Goal: Find specific page/section: Find specific page/section

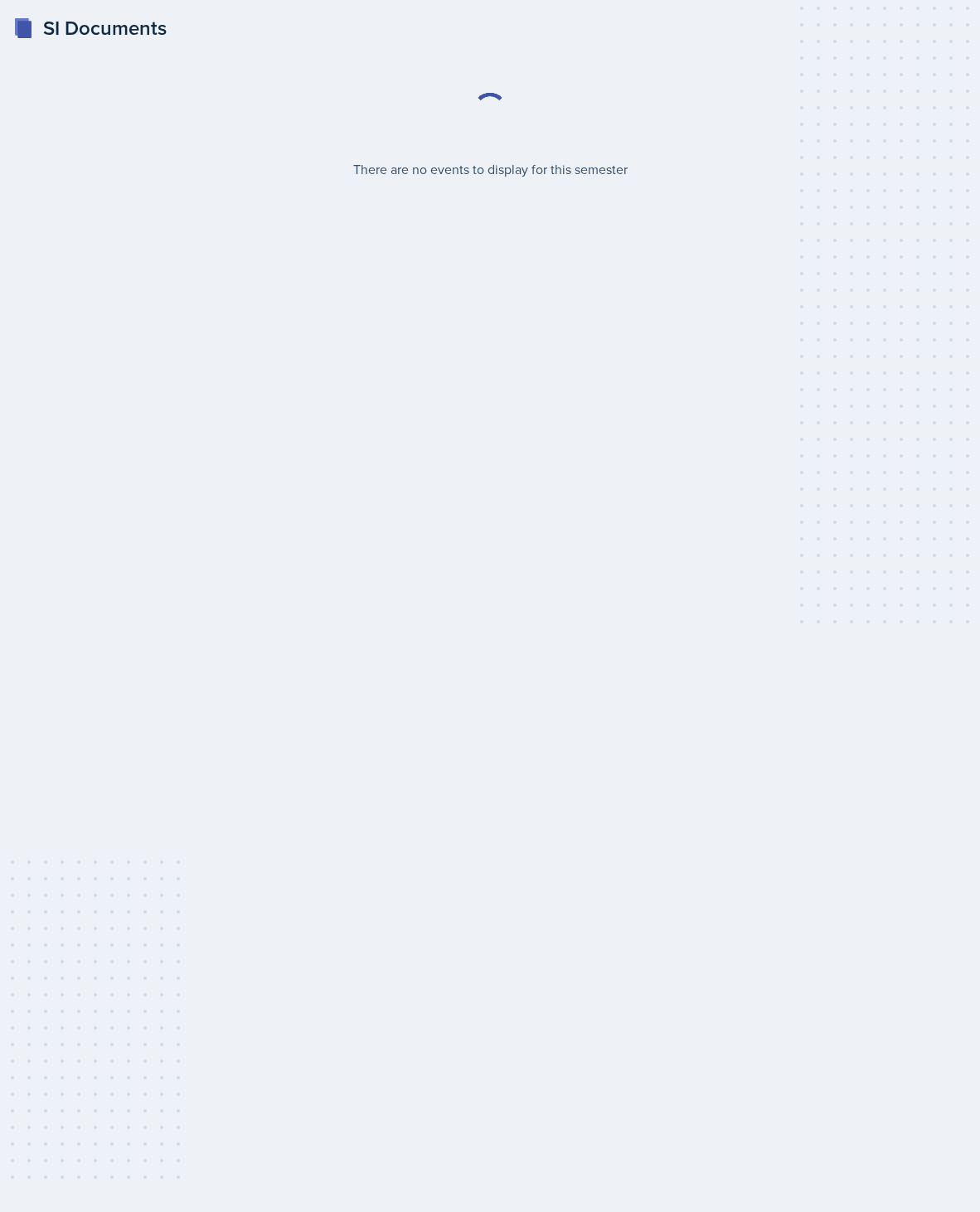
select select "2bed604d-1099-4043-b1bc-2365e8740244"
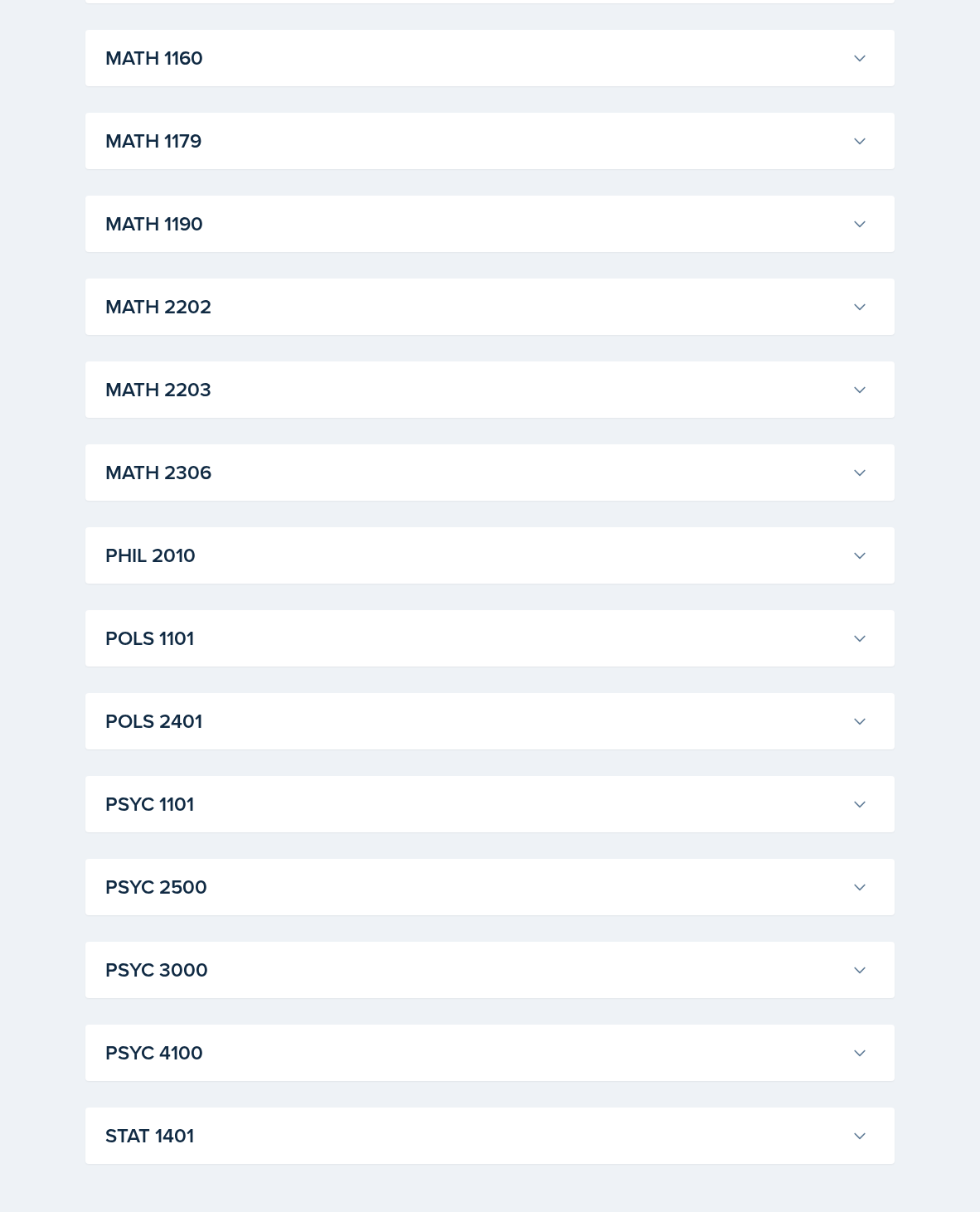
scroll to position [1697, 0]
click at [440, 475] on h3 "MATH 2306" at bounding box center [474, 473] width 739 height 30
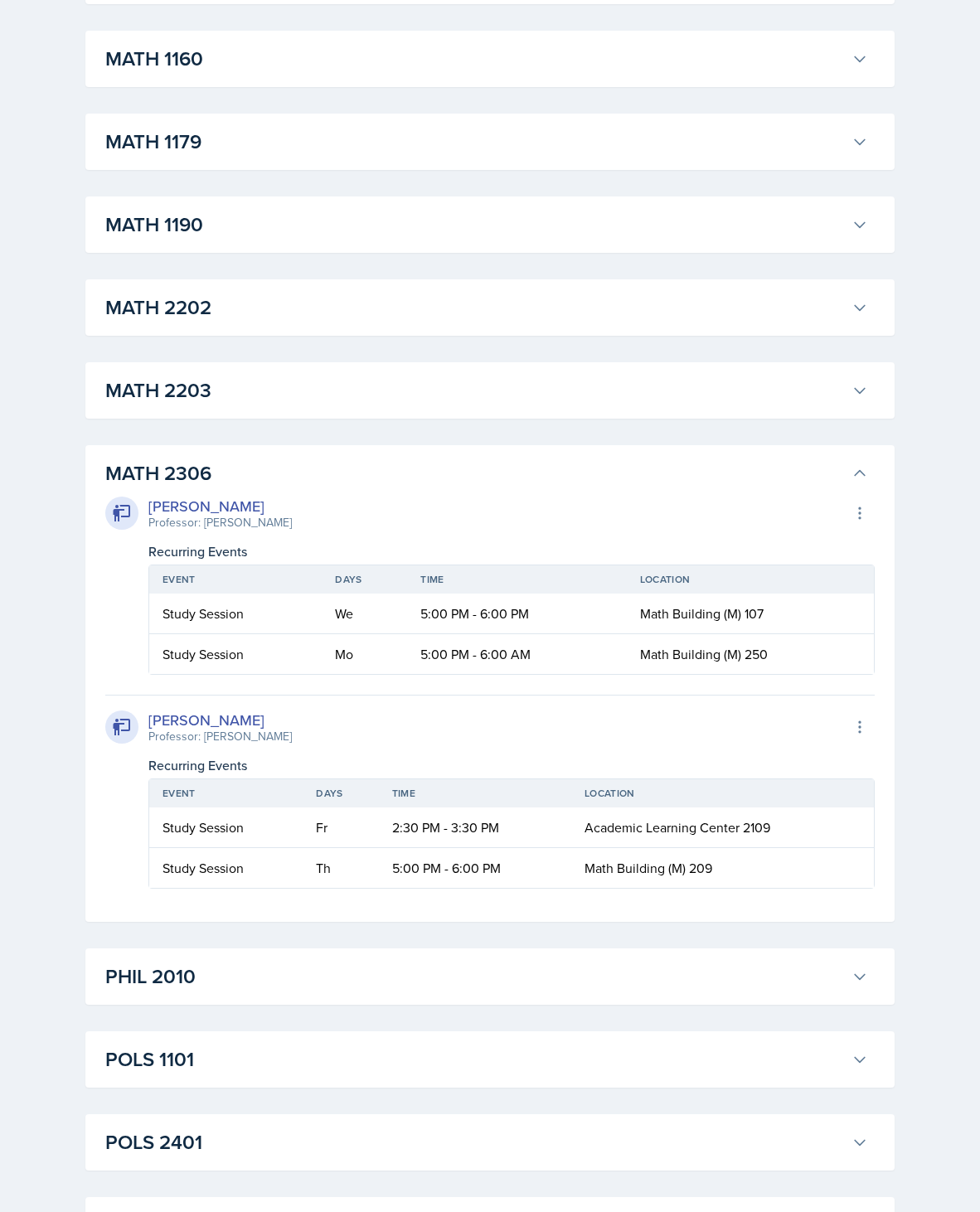
click at [521, 478] on h3 "MATH 2306" at bounding box center [474, 473] width 739 height 30
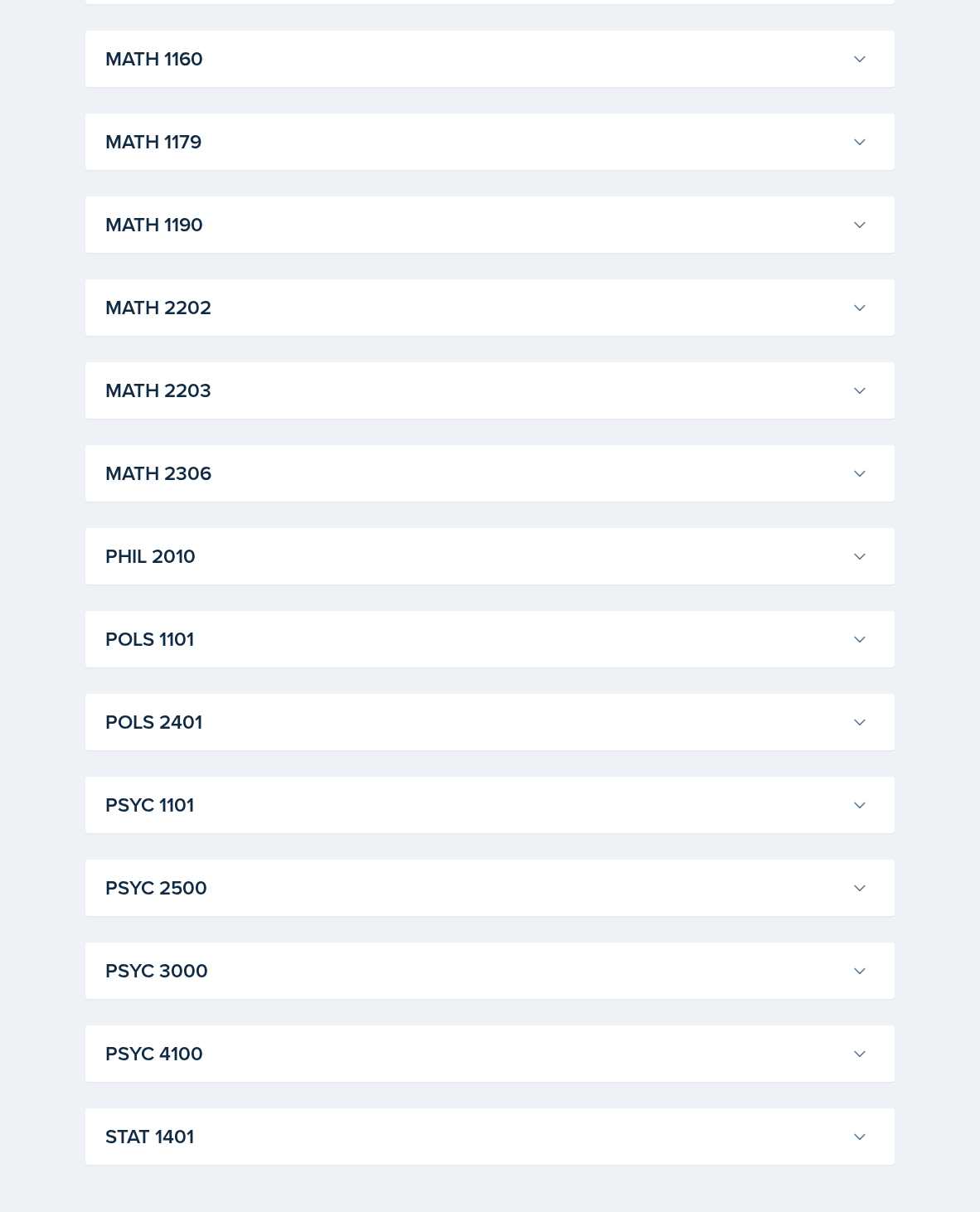
click at [519, 485] on h3 "MATH 2306" at bounding box center [474, 473] width 739 height 30
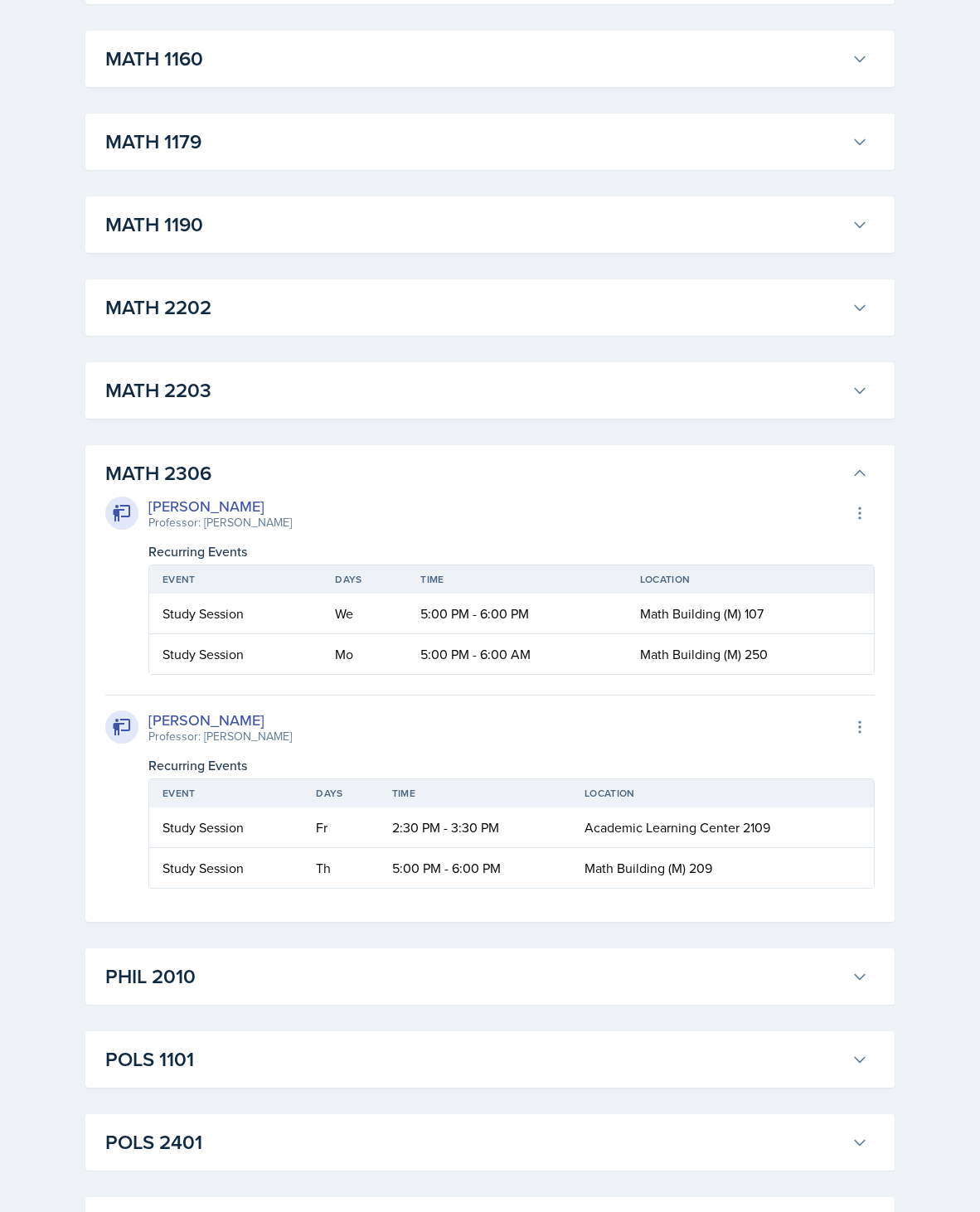
click at [511, 501] on div "[PERSON_NAME] Professor: [PERSON_NAME] Export to Google Calendar" at bounding box center [489, 512] width 769 height 36
click at [510, 486] on h3 "MATH 2306" at bounding box center [474, 473] width 739 height 30
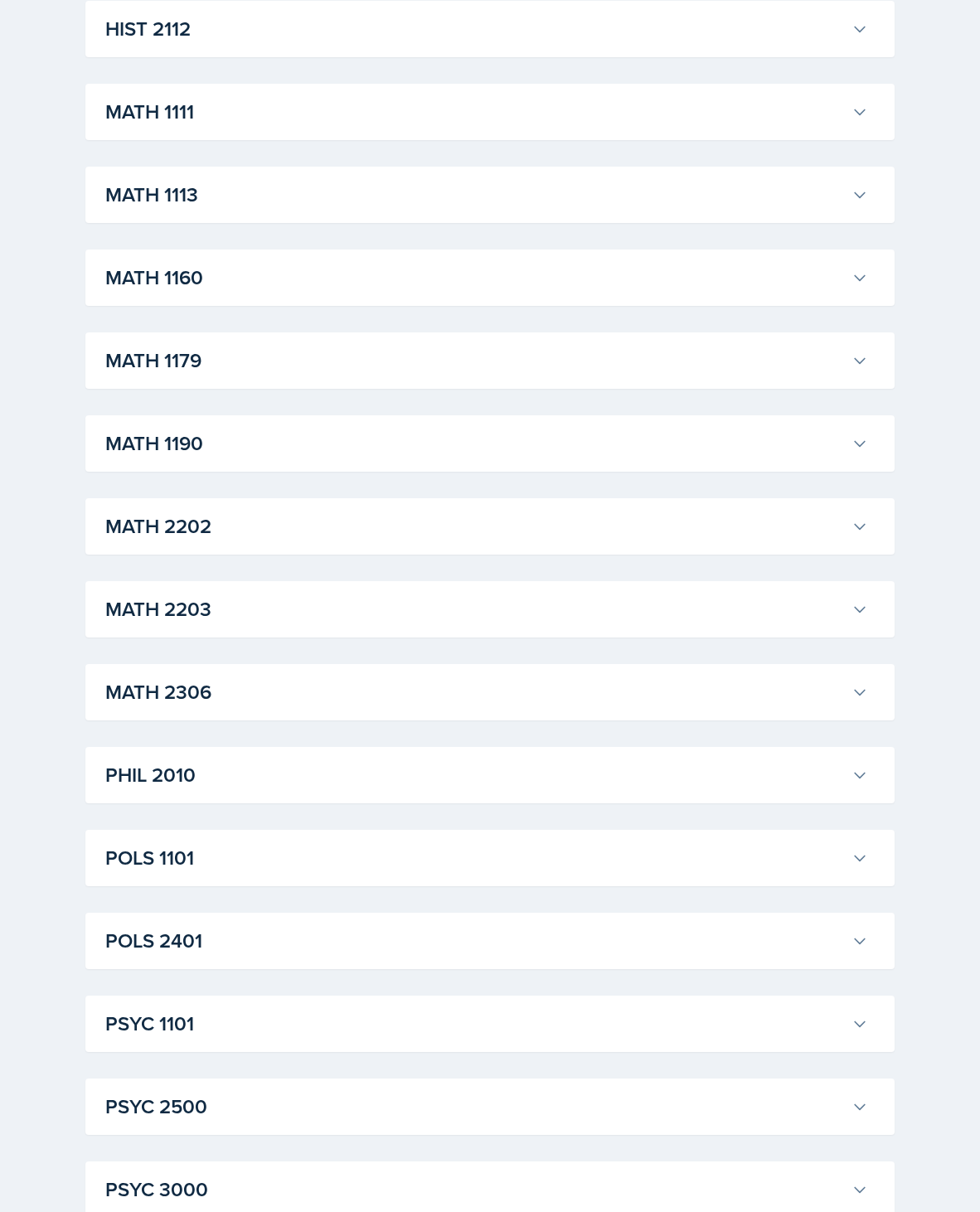
scroll to position [1477, 0]
click at [337, 610] on h3 "MATH 2203" at bounding box center [474, 610] width 739 height 30
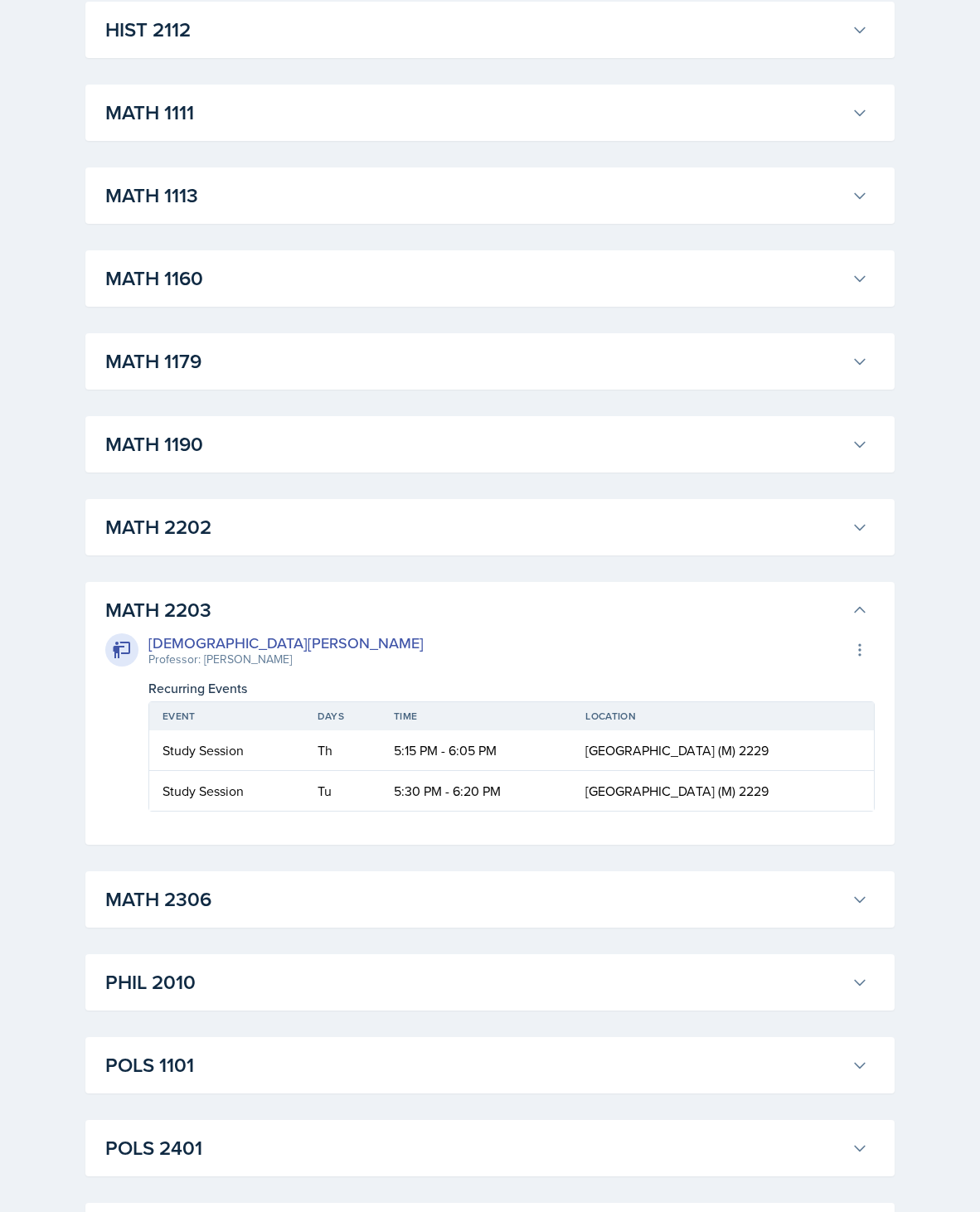
click at [394, 615] on h3 "MATH 2203" at bounding box center [474, 610] width 739 height 30
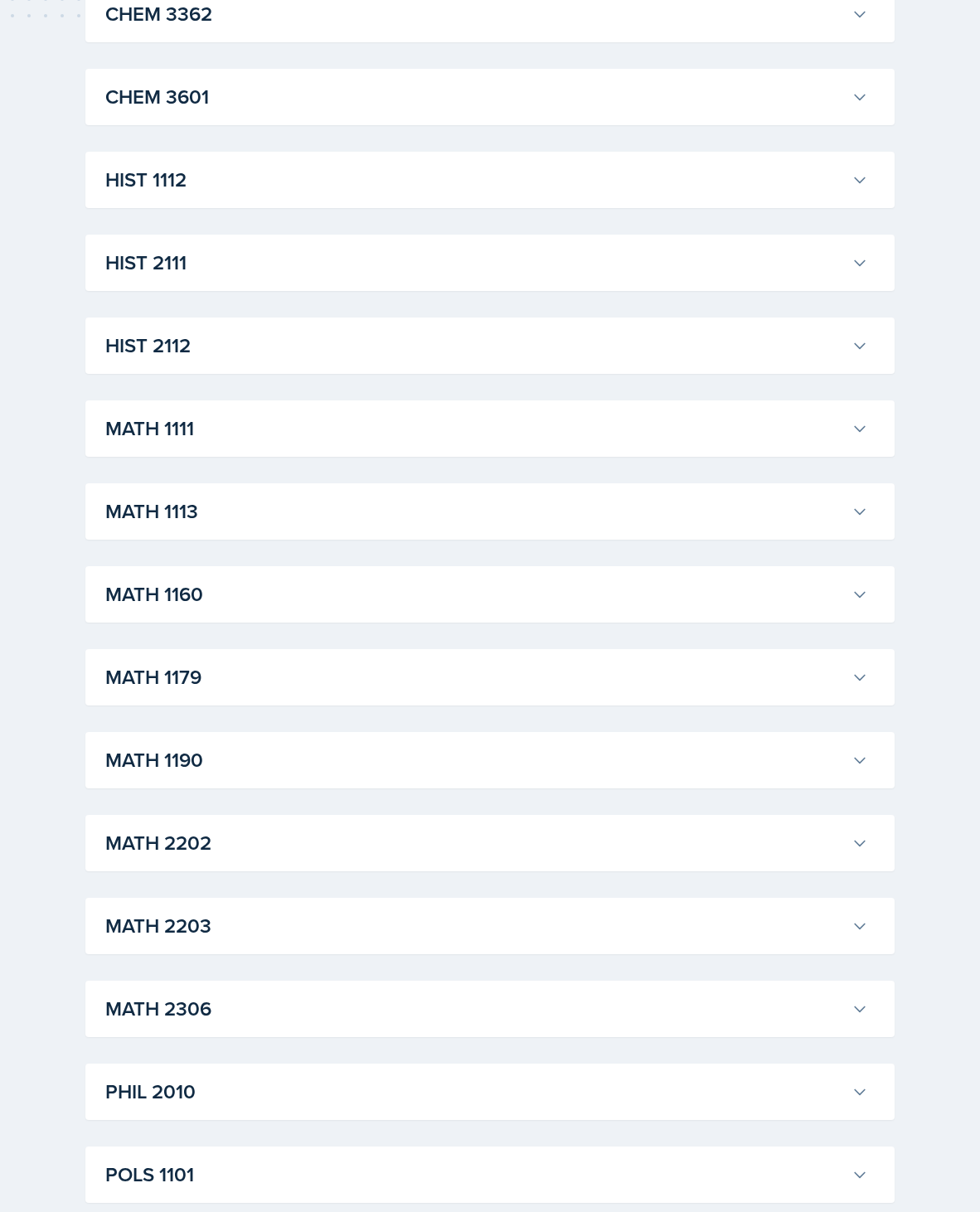
scroll to position [1144, 0]
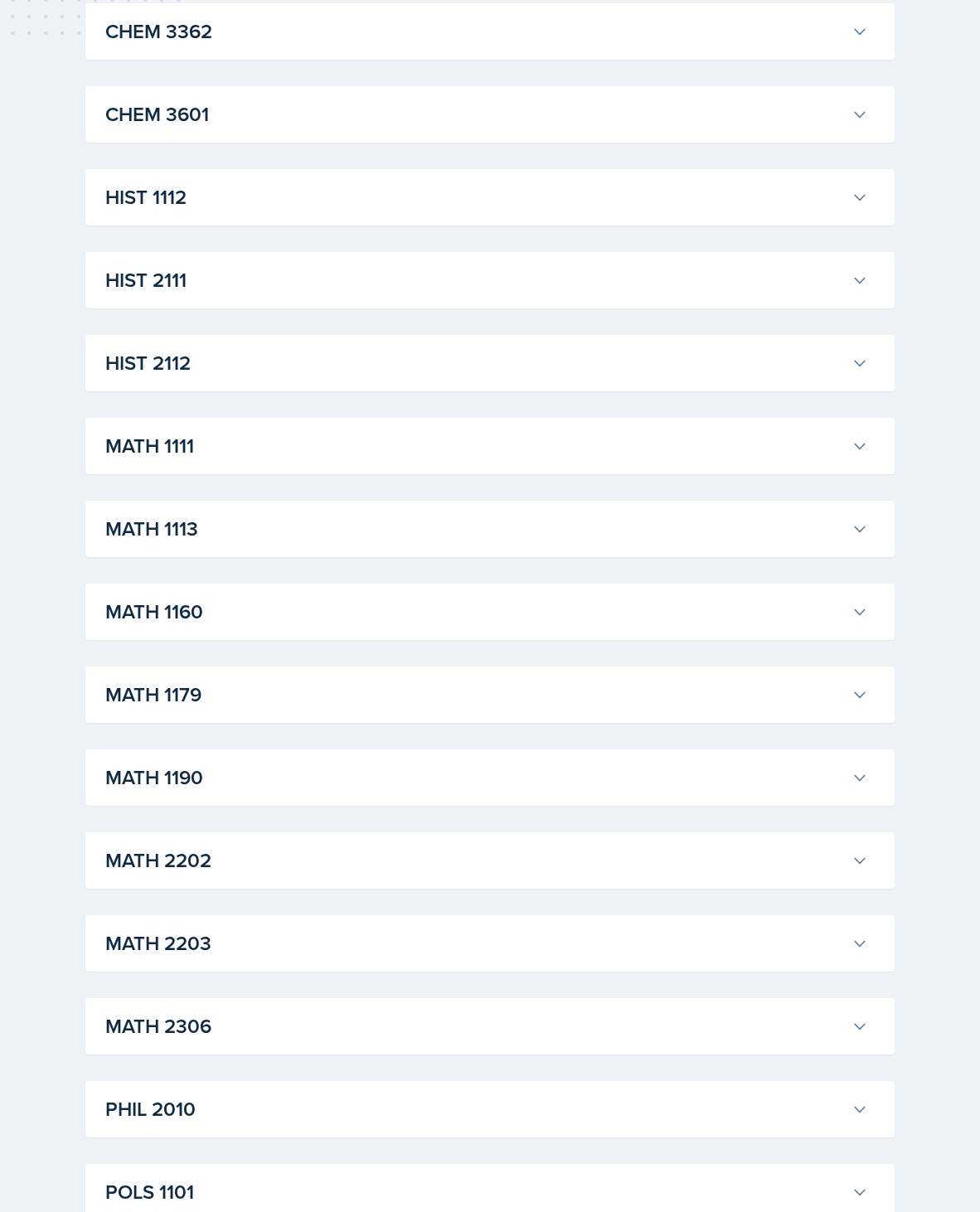
click at [348, 696] on h3 "MATH 1179" at bounding box center [474, 695] width 739 height 30
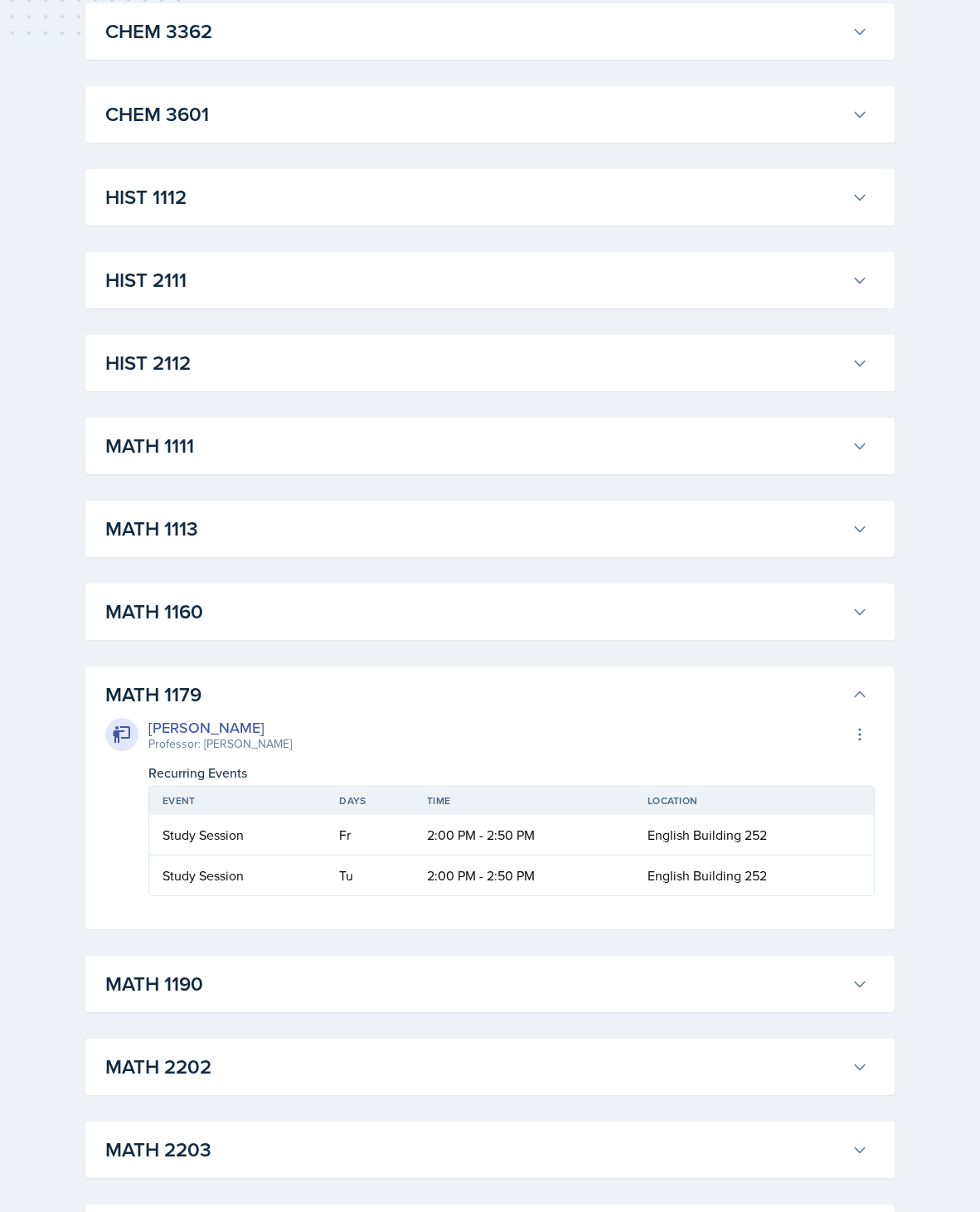
click at [424, 685] on h3 "MATH 1179" at bounding box center [474, 695] width 739 height 30
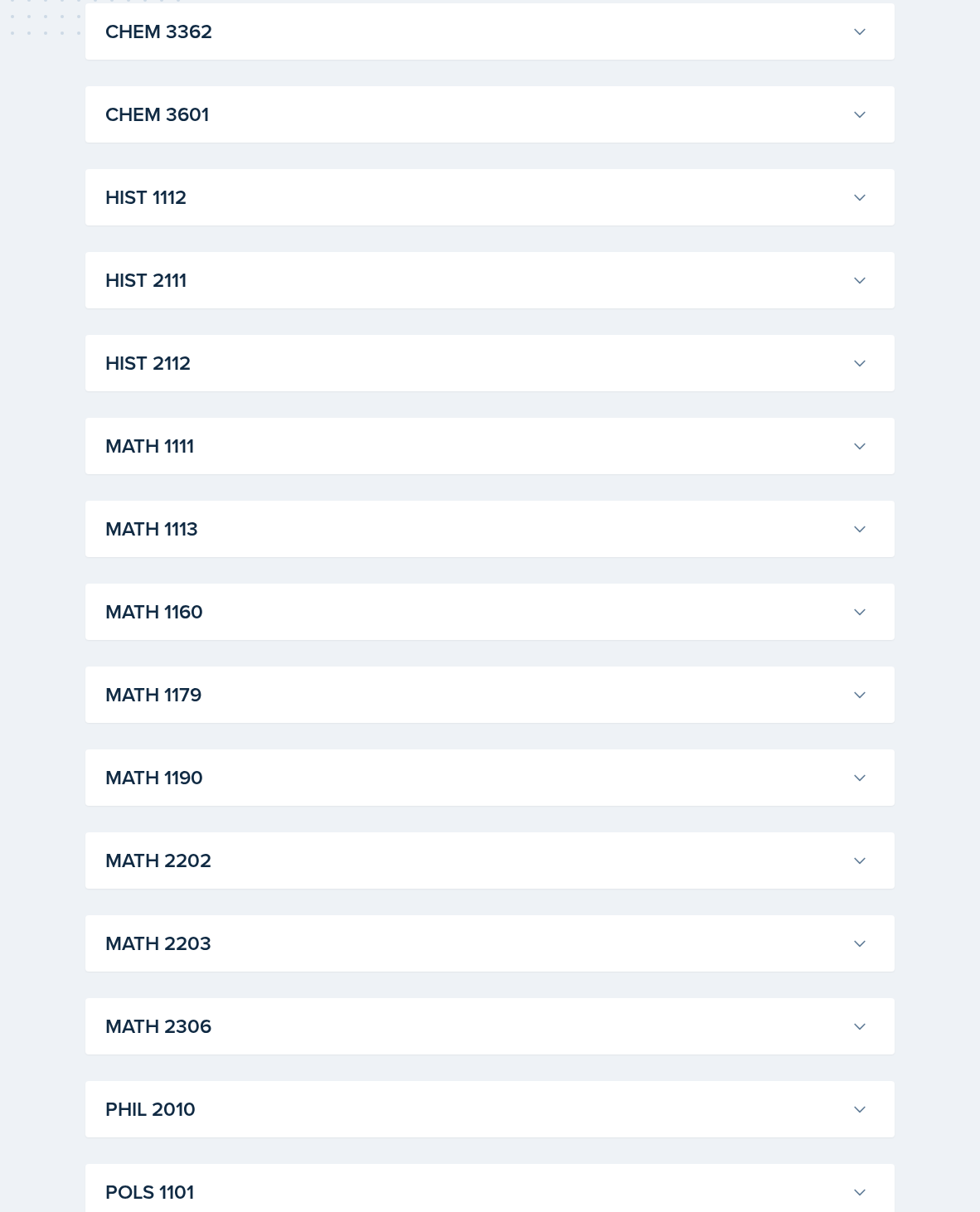
click at [430, 584] on div "MATH 1160 [PERSON_NAME] Professor: [PERSON_NAME] Export to Google Calendar Recu…" at bounding box center [490, 612] width 809 height 56
click at [435, 597] on h3 "MATH 1160" at bounding box center [474, 612] width 739 height 30
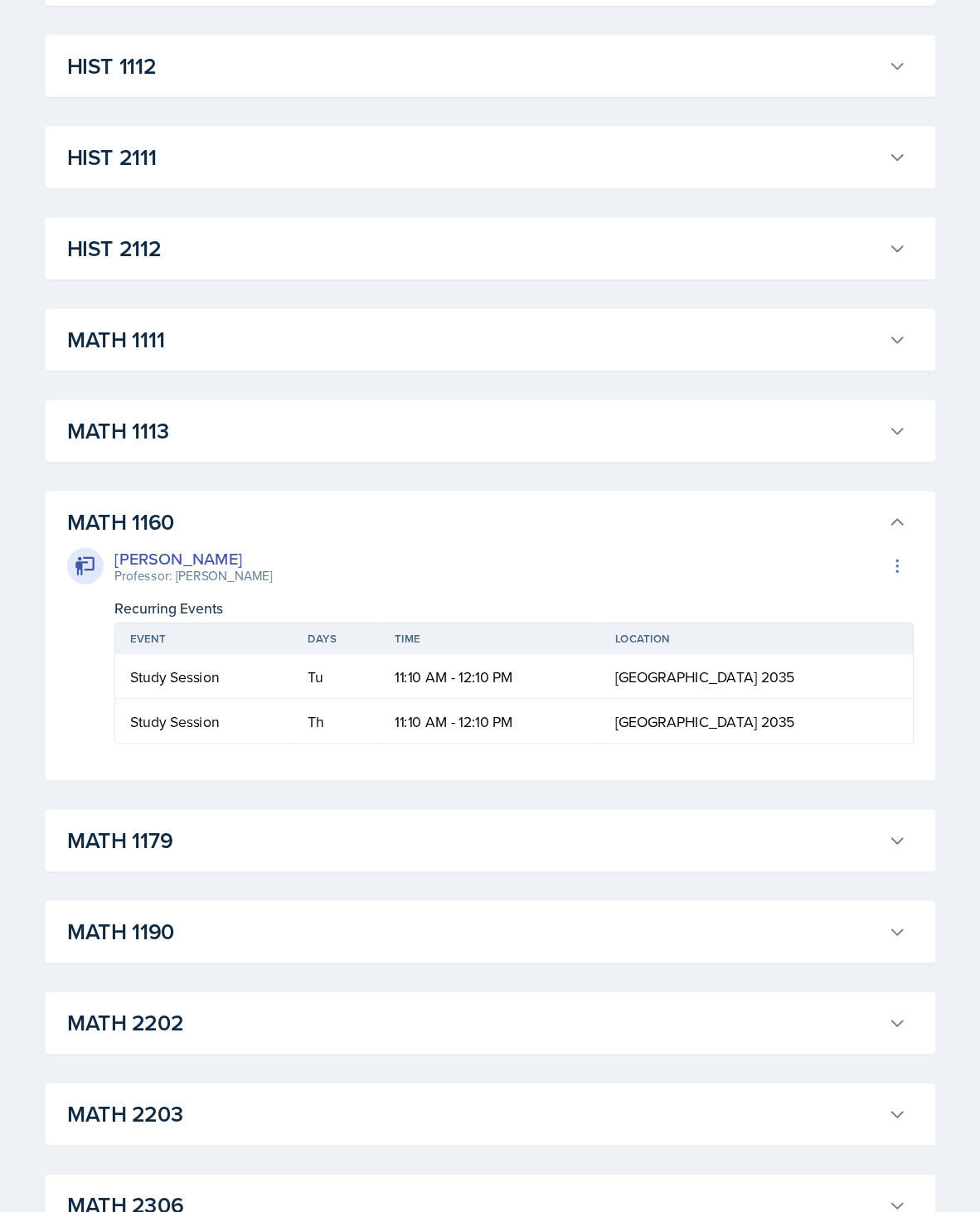
click at [397, 517] on h3 "MATH 1160" at bounding box center [474, 532] width 739 height 30
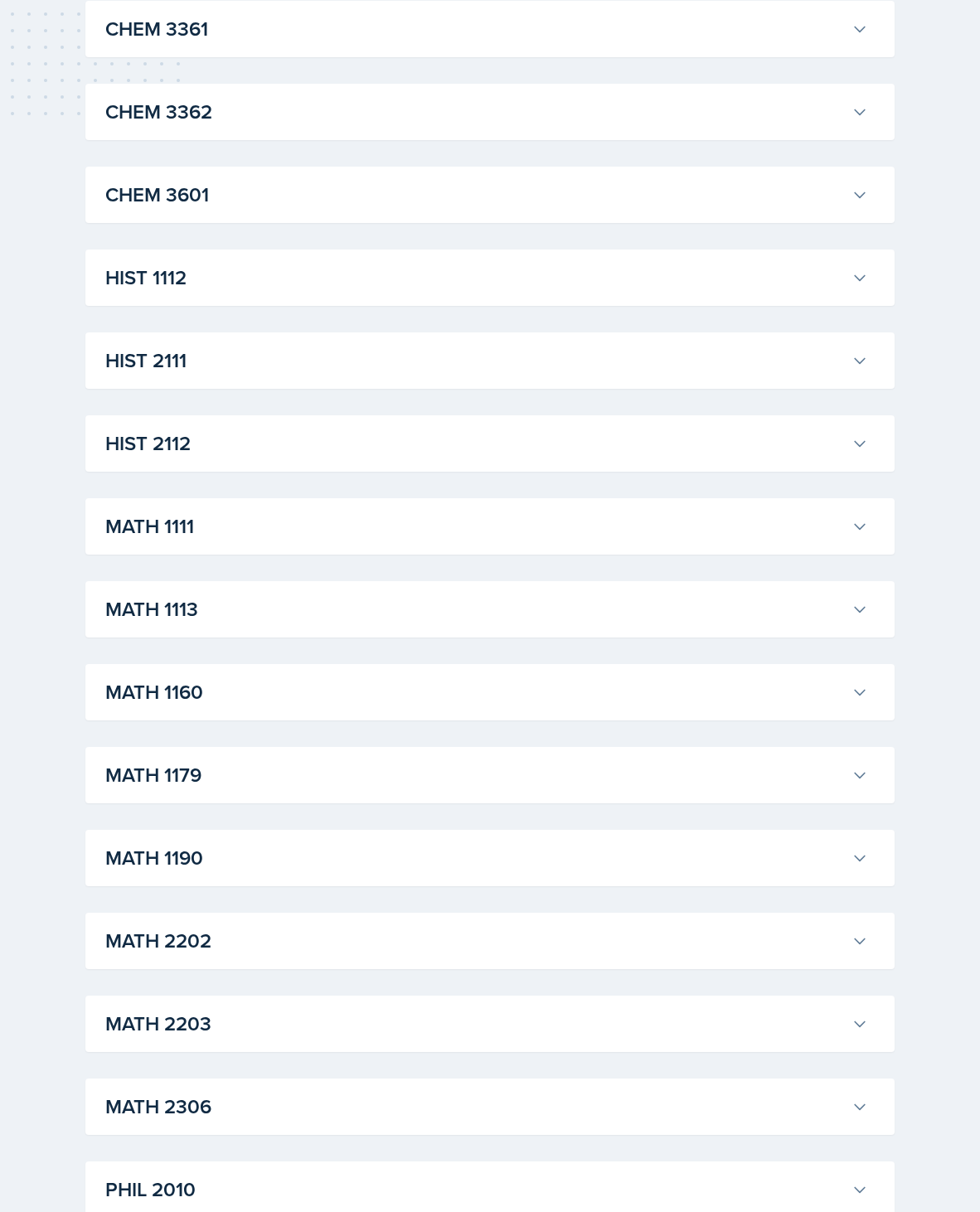
scroll to position [1064, 0]
